Goal: Task Accomplishment & Management: Manage account settings

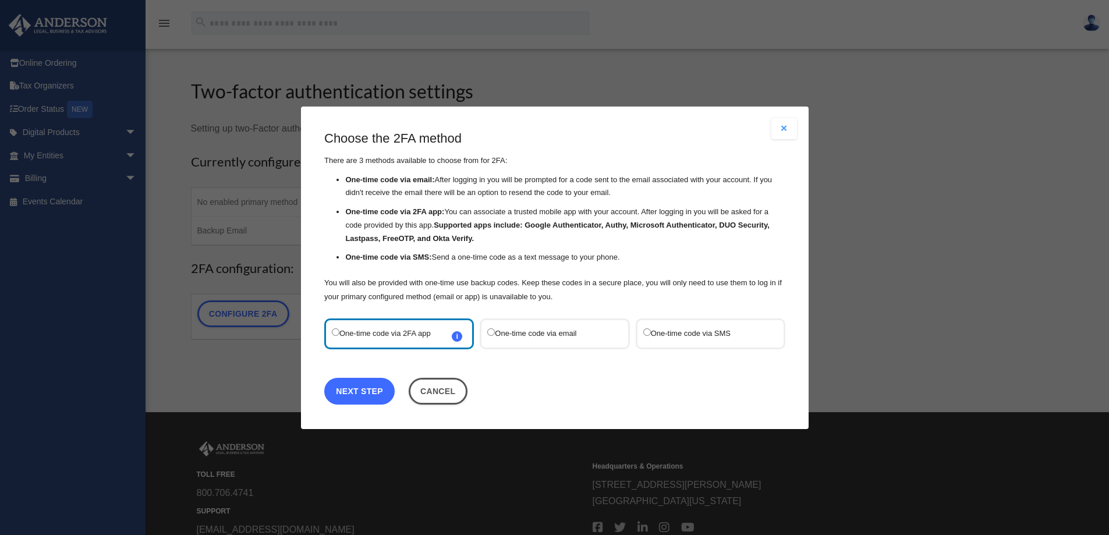
click at [392, 389] on link "Next Step" at bounding box center [359, 390] width 70 height 27
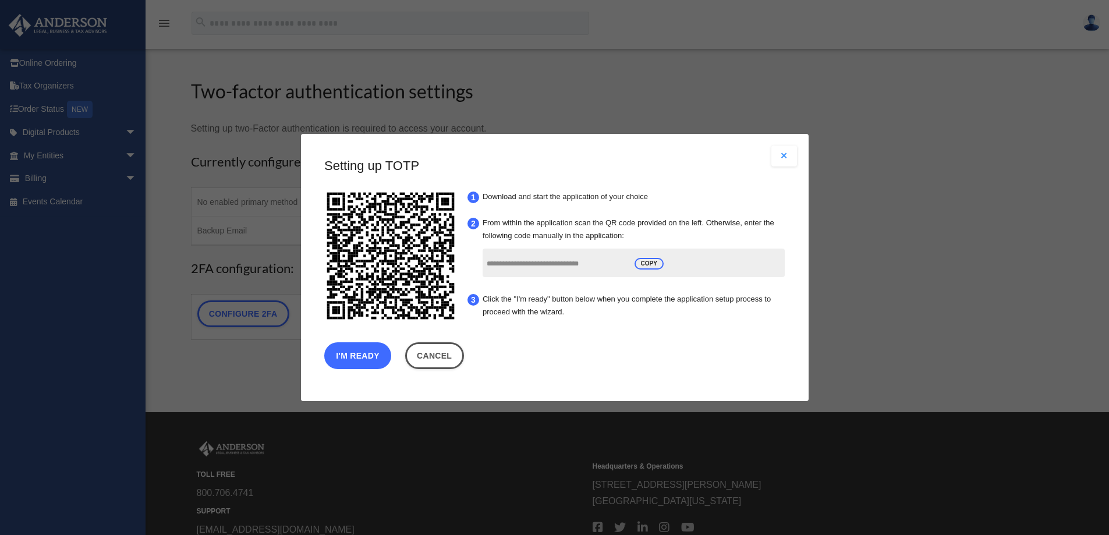
click at [372, 351] on button "I'm Ready" at bounding box center [357, 355] width 67 height 27
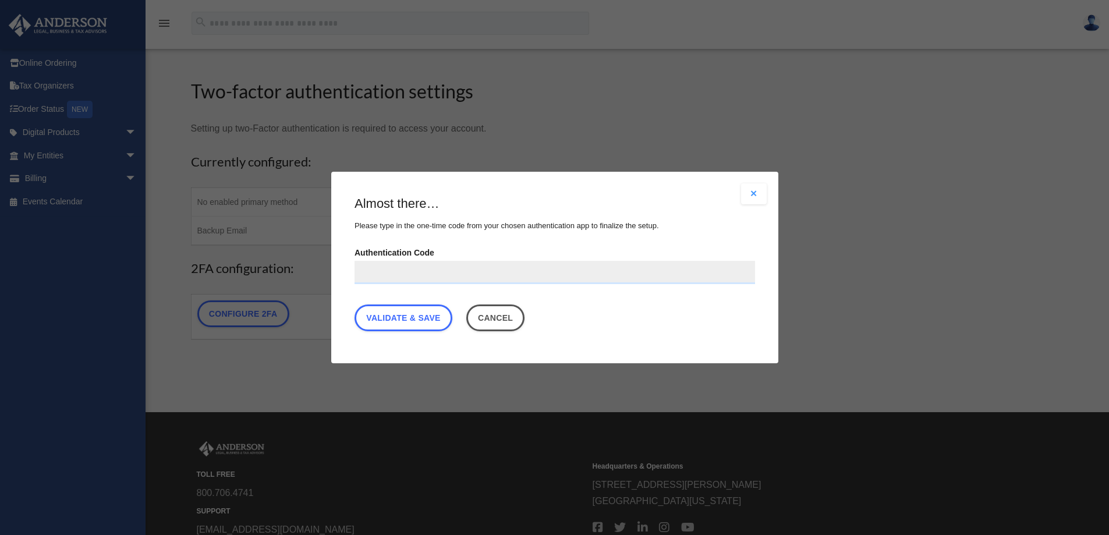
click at [755, 194] on button "Close modal" at bounding box center [754, 193] width 26 height 21
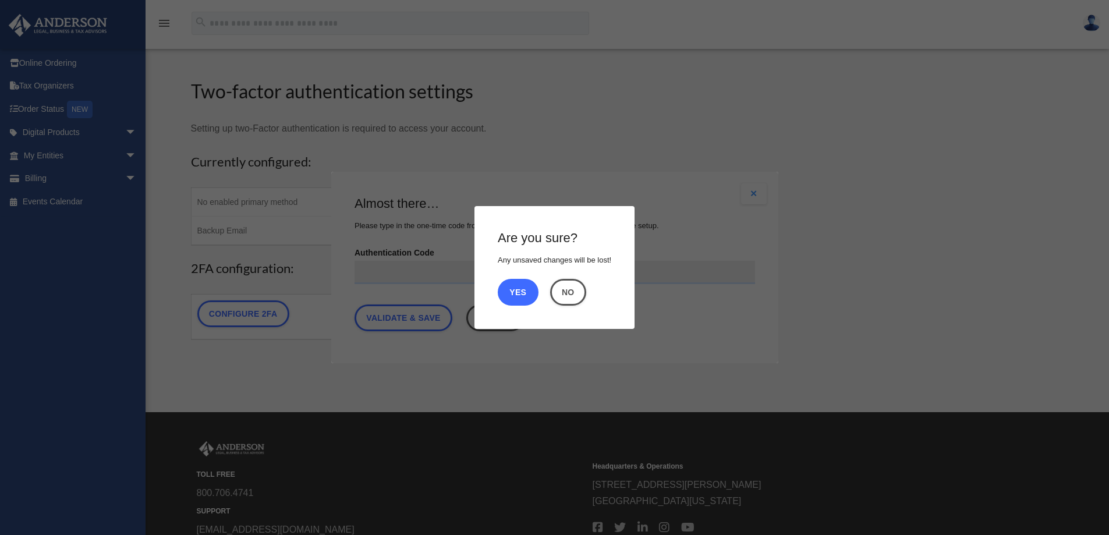
click at [526, 296] on button "Yes" at bounding box center [518, 292] width 41 height 27
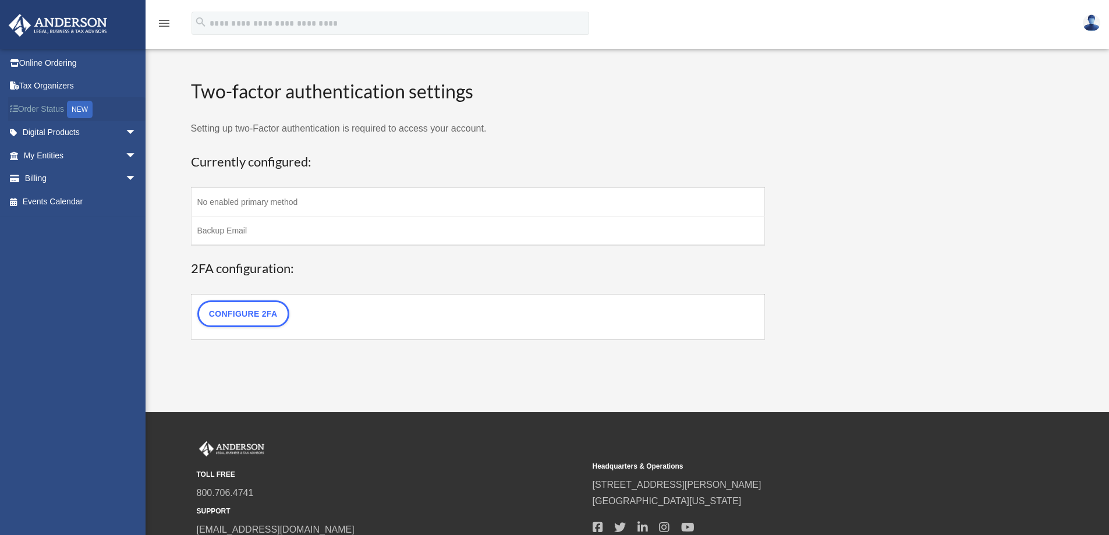
click at [38, 102] on link "Order Status NEW" at bounding box center [81, 109] width 146 height 24
click at [58, 107] on link "Order Status NEW" at bounding box center [81, 109] width 146 height 24
click at [8, 114] on li "Order Status NEW" at bounding box center [77, 109] width 154 height 24
click at [67, 133] on link "Digital Products arrow_drop_down" at bounding box center [81, 132] width 146 height 23
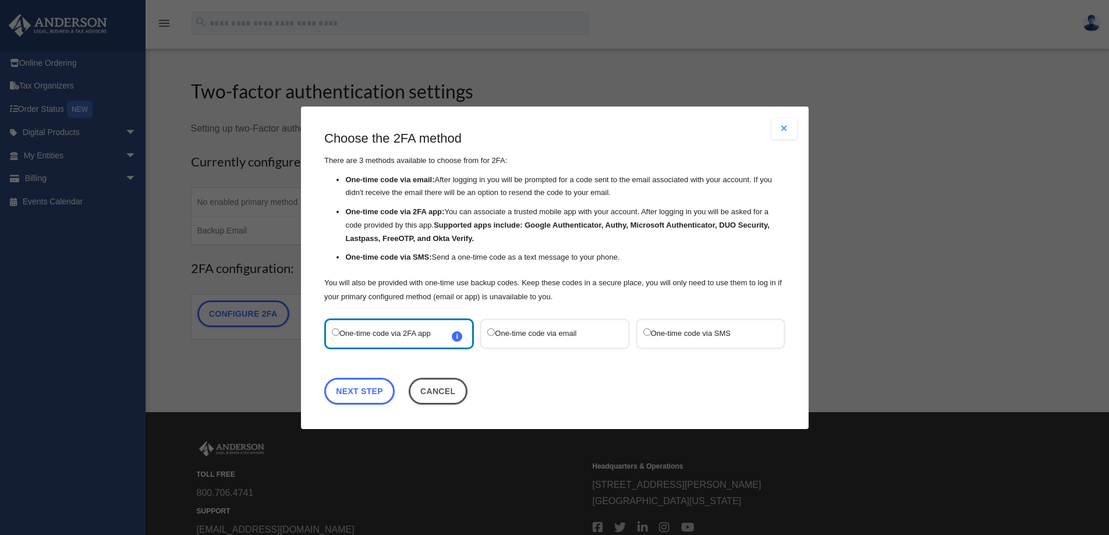
click at [556, 325] on div "One-time code via email" at bounding box center [555, 333] width 150 height 31
click at [676, 331] on label "One-time code via SMS" at bounding box center [704, 333] width 123 height 16
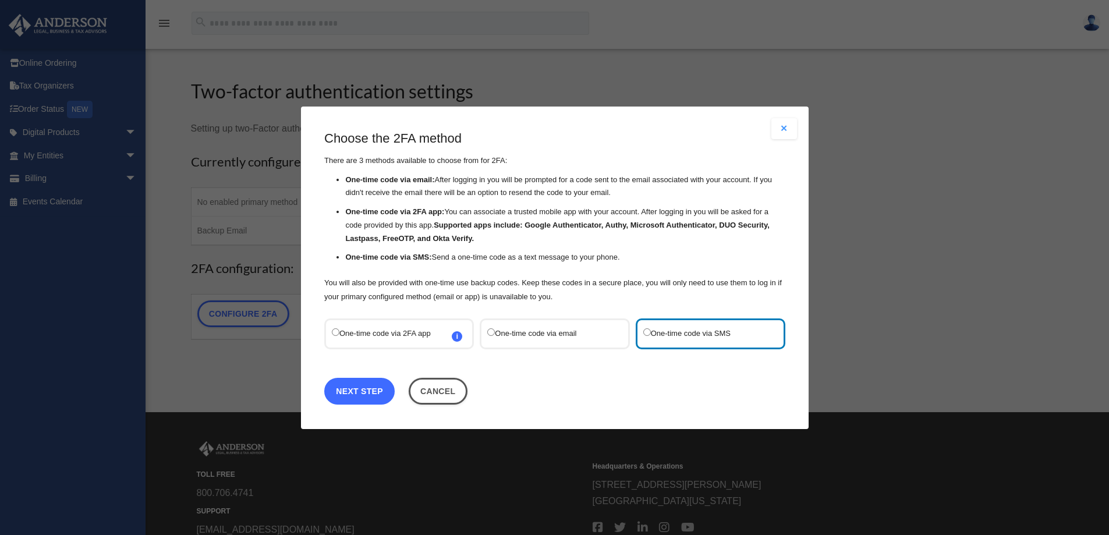
click at [358, 394] on link "Next Step" at bounding box center [359, 390] width 70 height 27
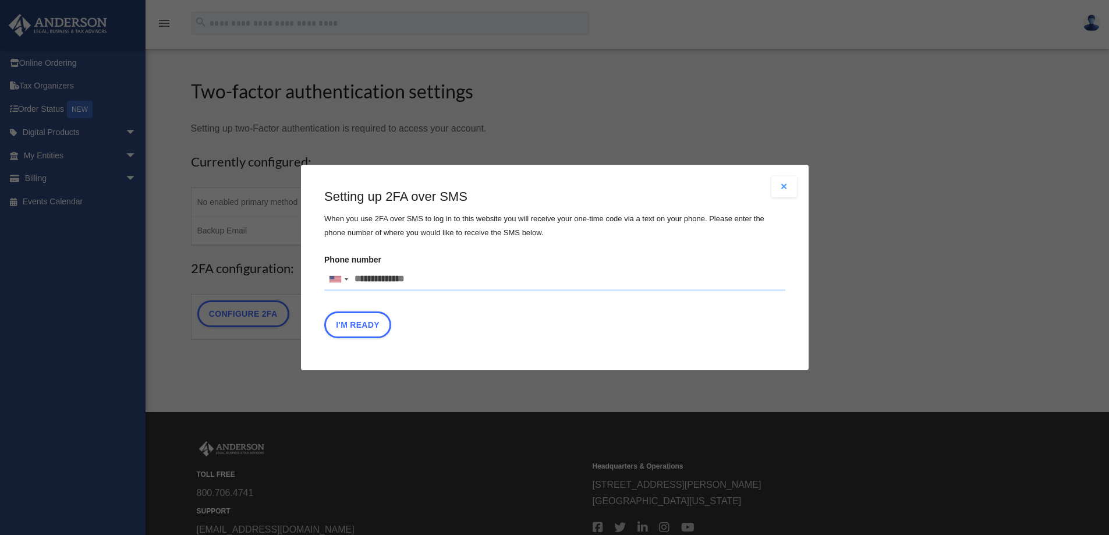
click at [400, 284] on input "Phone number United States +1 United Kingdom +44 Afghanistan (‫افغانستان‬‎) +93…" at bounding box center [554, 279] width 461 height 23
type input "**********"
click at [350, 317] on button "I'm Ready" at bounding box center [357, 324] width 67 height 27
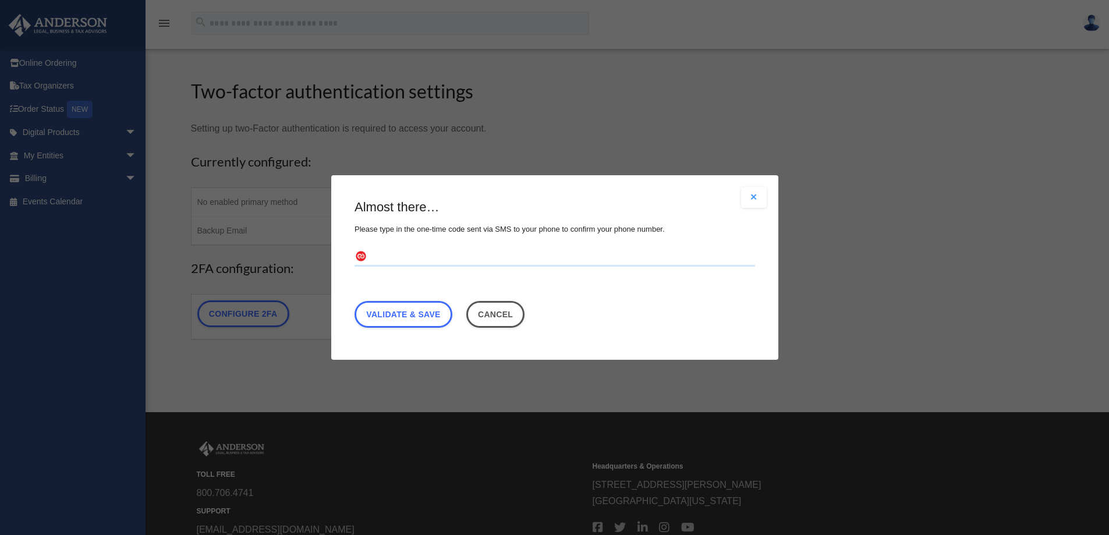
click at [477, 257] on input "text" at bounding box center [554, 257] width 400 height 19
type input "******"
click at [392, 304] on link "Validate & Save" at bounding box center [403, 314] width 98 height 27
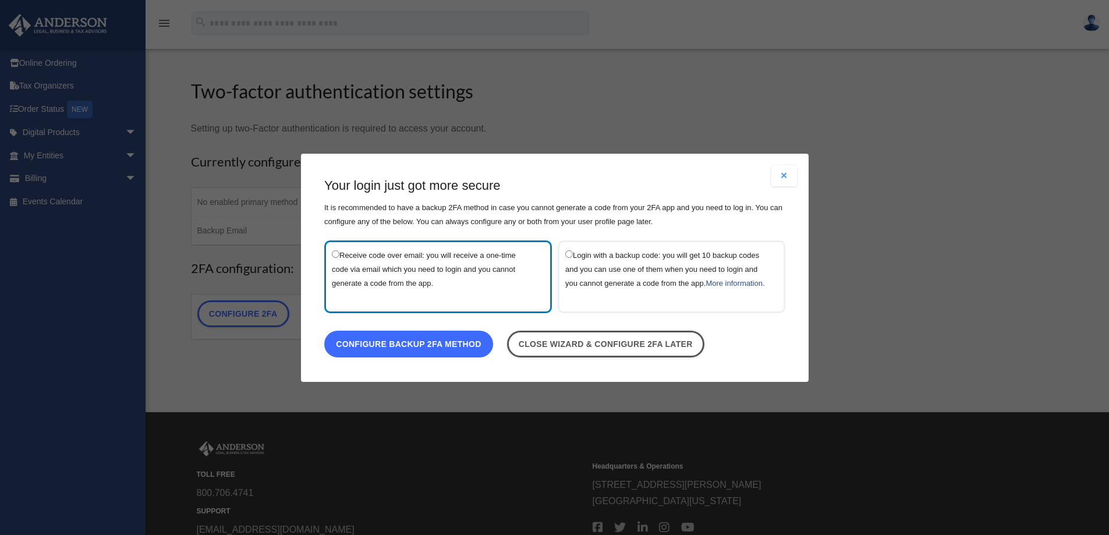
click at [471, 353] on link "Configure backup 2FA method" at bounding box center [408, 343] width 169 height 27
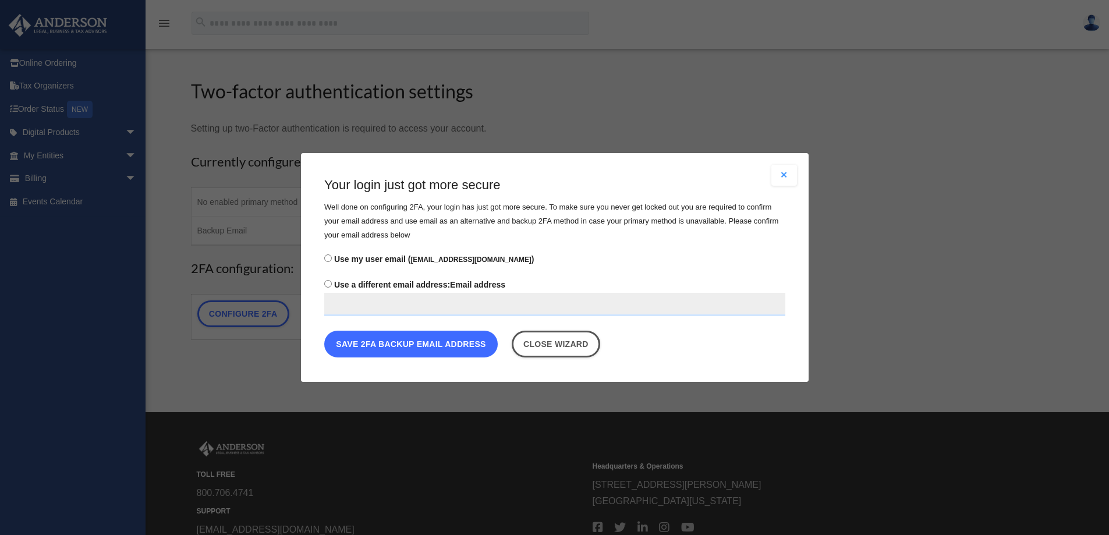
click at [414, 341] on button "Save 2FA backup email address" at bounding box center [410, 344] width 173 height 27
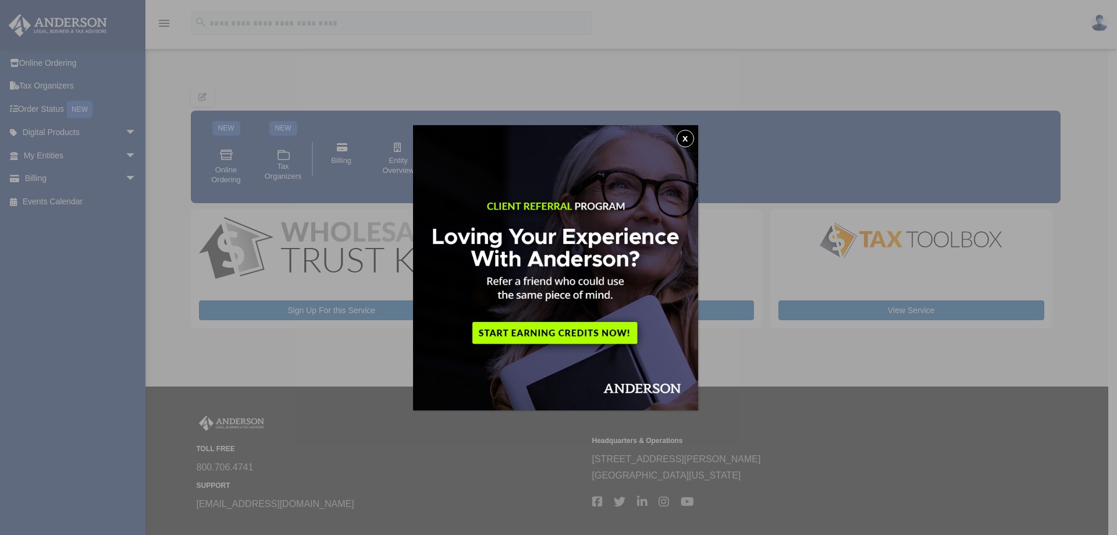
click at [689, 139] on button "x" at bounding box center [685, 138] width 17 height 17
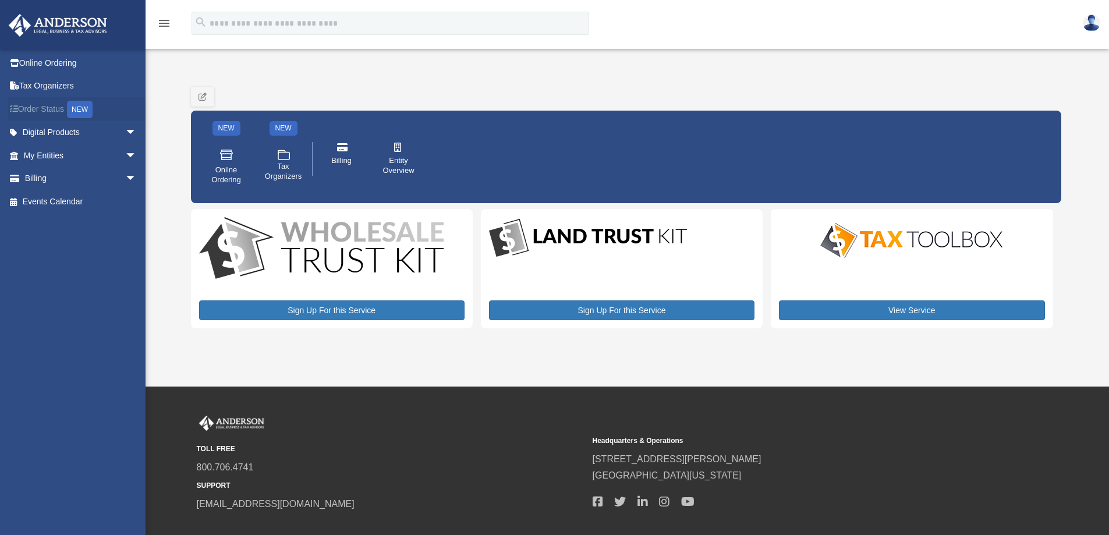
click at [36, 109] on link "Order Status NEW" at bounding box center [81, 109] width 146 height 24
click at [48, 148] on link "My Entities arrow_drop_down" at bounding box center [81, 155] width 146 height 23
click at [51, 133] on link "Digital Products arrow_drop_down" at bounding box center [81, 132] width 146 height 23
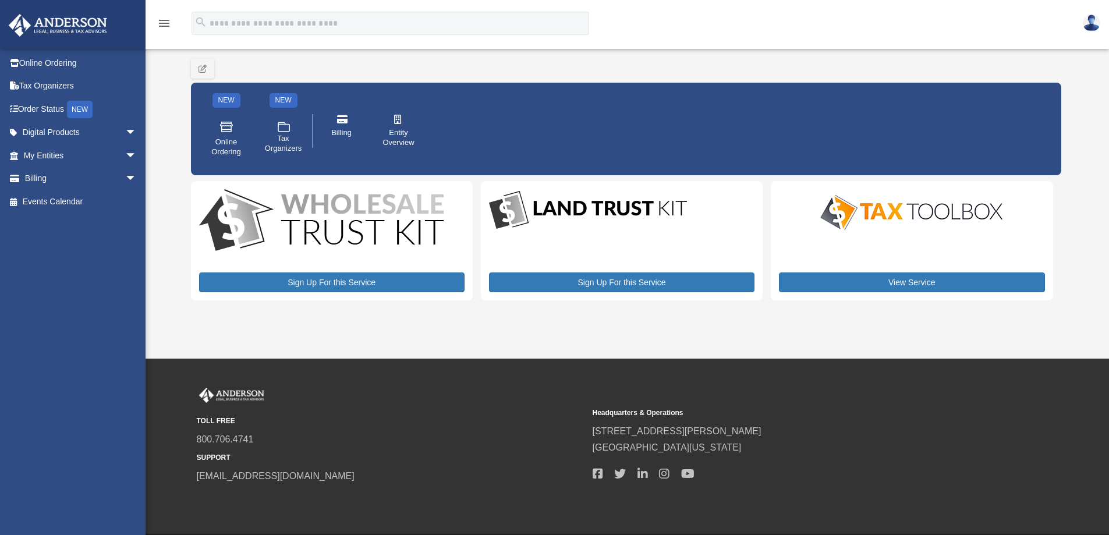
scroll to position [69, 0]
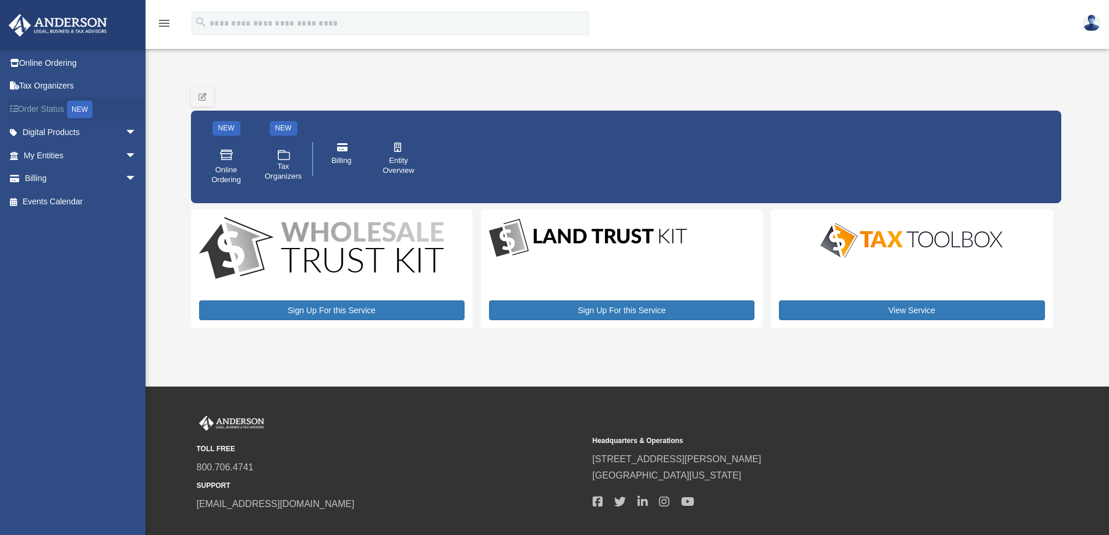
click at [45, 106] on link "Order Status NEW" at bounding box center [81, 109] width 146 height 24
